Goal: Find contact information: Find contact information

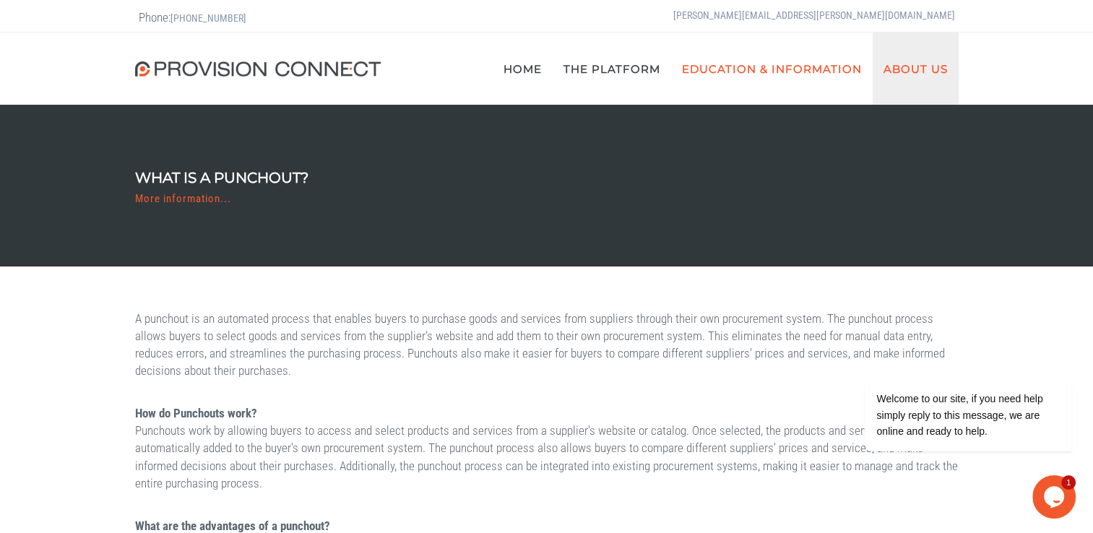
click at [920, 75] on link "About Us" at bounding box center [916, 69] width 86 height 72
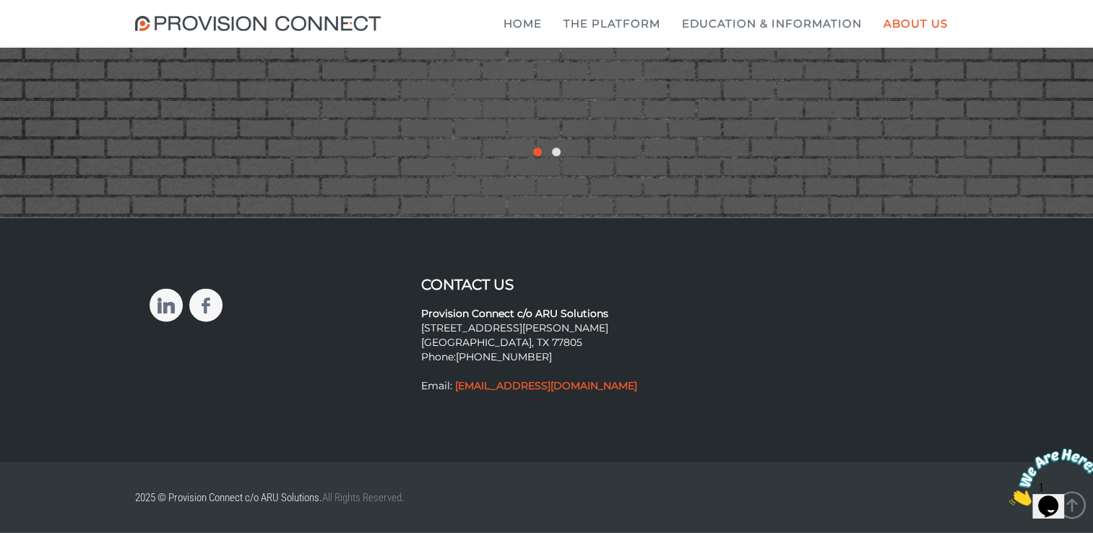
scroll to position [3011, 0]
click at [324, 25] on img at bounding box center [261, 23] width 253 height 15
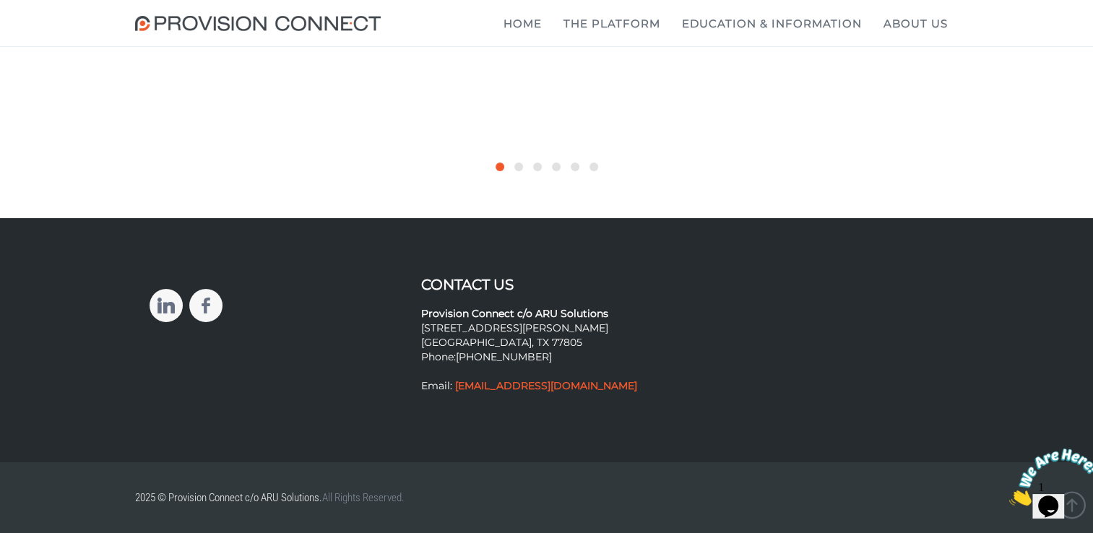
scroll to position [5767, 0]
click at [1064, 489] on img at bounding box center [1054, 477] width 90 height 57
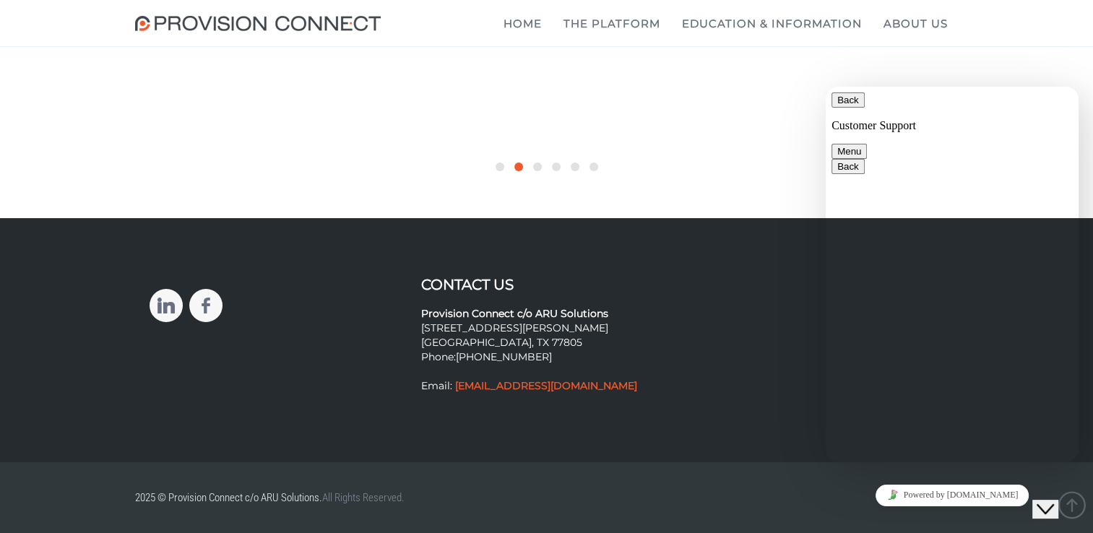
click at [826, 87] on textarea at bounding box center [826, 87] width 0 height 0
drag, startPoint x: 873, startPoint y: 444, endPoint x: 900, endPoint y: 444, distance: 27.4
click at [826, 87] on textarea "can someone please call me 914 255 5278. WOudl" at bounding box center [826, 87] width 0 height 0
click at [826, 87] on textarea "can someone please call me 914 255 5278. Would like to look at ysing yo ys to b…" at bounding box center [826, 87] width 0 height 0
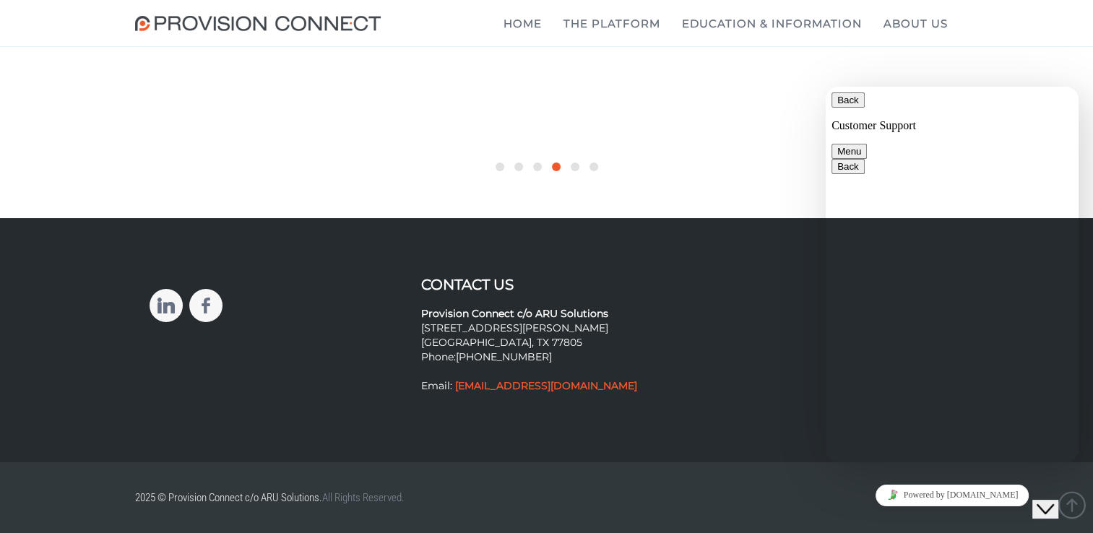
drag, startPoint x: 950, startPoint y: 436, endPoint x: 1000, endPoint y: 436, distance: 49.8
click at [826, 87] on textarea "can someone please call me 914 255 5278. Would like to look at ysing yo ys to b…" at bounding box center [826, 87] width 0 height 0
drag, startPoint x: 988, startPoint y: 436, endPoint x: 1004, endPoint y: 435, distance: 16.0
click at [826, 87] on textarea "can someone please call me 914 255 5278. Would like to look at you build a poun…" at bounding box center [826, 87] width 0 height 0
click at [826, 87] on textarea "can someone please call me 914 255 5278. Would like to look at you building a p…" at bounding box center [826, 87] width 0 height 0
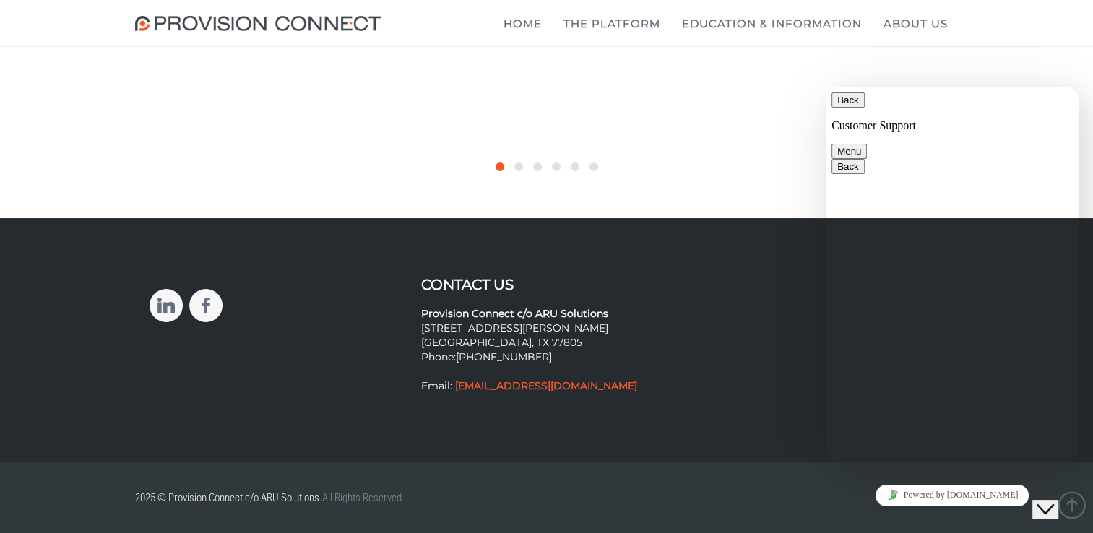
click at [826, 87] on textarea "can someone please call me 914 255 5278. Would like to look at you building a p…" at bounding box center [826, 87] width 0 height 0
type textarea "can someone please call me 914 255 5278. Would like to look at you building a p…"
